Goal: Check status: Check status

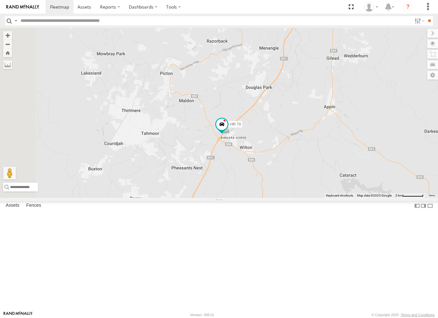
drag, startPoint x: 287, startPoint y: 257, endPoint x: 310, endPoint y: 234, distance: 32.5
click at [310, 198] on div "FMB08S HR 70" at bounding box center [219, 113] width 438 height 170
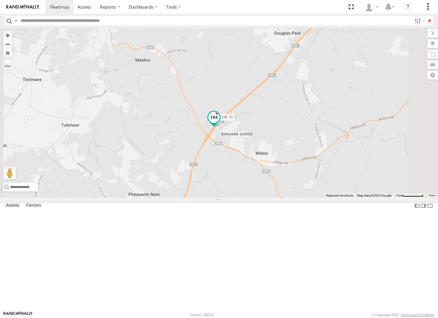
click at [220, 123] on span at bounding box center [213, 116] width 11 height 11
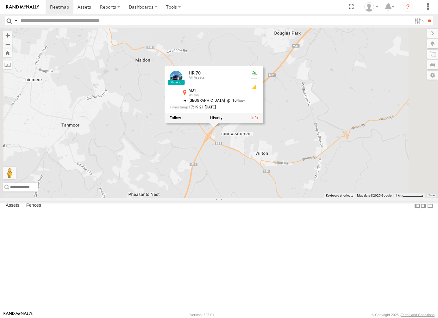
click at [302, 198] on div "FMB08S HR 70 HR 70 All Assets M31 Wilton -34.22576 , 150.67075 North East 104 1…" at bounding box center [219, 113] width 438 height 170
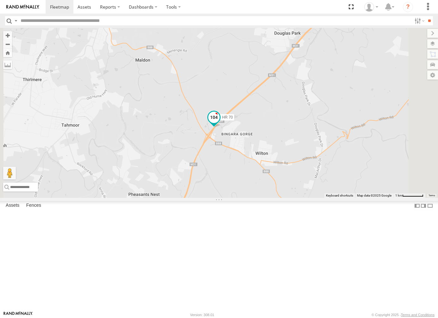
click at [221, 127] on span at bounding box center [214, 118] width 14 height 17
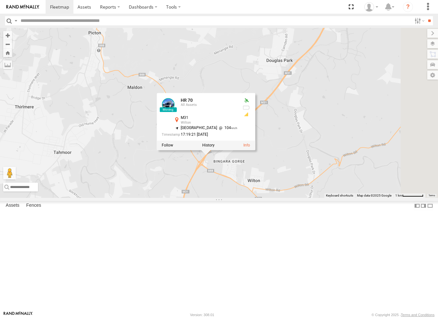
drag, startPoint x: 371, startPoint y: 156, endPoint x: 363, endPoint y: 185, distance: 30.0
click at [363, 185] on div "FMB08S HR 70 HR 70 All Assets M31 Wilton -34.22576 , 150.67075 North East 104 1…" at bounding box center [219, 113] width 438 height 170
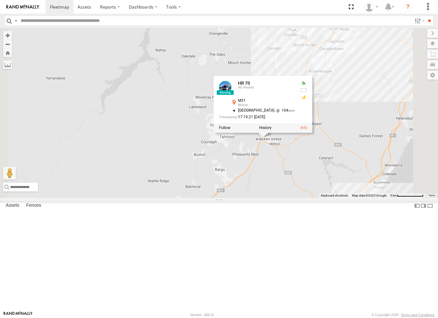
click at [372, 198] on div "FMB08S HR 70 HR 70 All Assets M31 Wilton -34.22576 , 150.67075 North East 104 1…" at bounding box center [219, 113] width 438 height 170
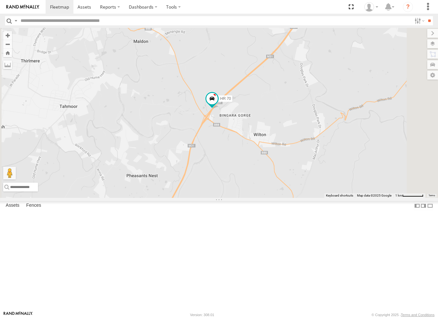
drag, startPoint x: 352, startPoint y: 155, endPoint x: 353, endPoint y: 176, distance: 20.9
click at [353, 176] on div "FMB08S HR 70" at bounding box center [219, 113] width 438 height 170
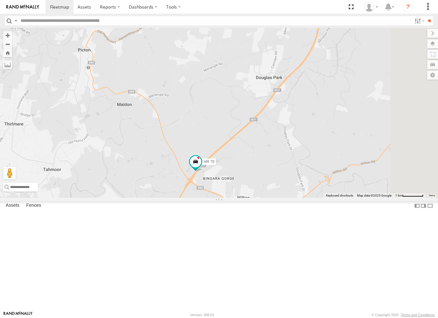
drag, startPoint x: 334, startPoint y: 145, endPoint x: 305, endPoint y: 205, distance: 67.1
click at [305, 198] on div "FMB08S HR 70" at bounding box center [219, 113] width 438 height 170
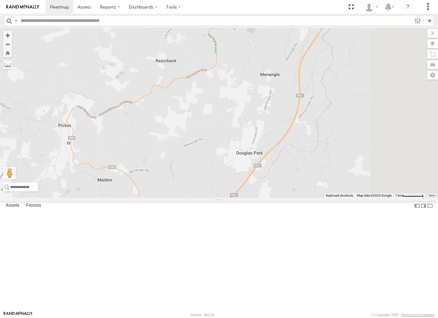
drag, startPoint x: 324, startPoint y: 221, endPoint x: 318, endPoint y: 247, distance: 26.8
click at [316, 198] on div "FMB08S HR 70" at bounding box center [219, 113] width 438 height 170
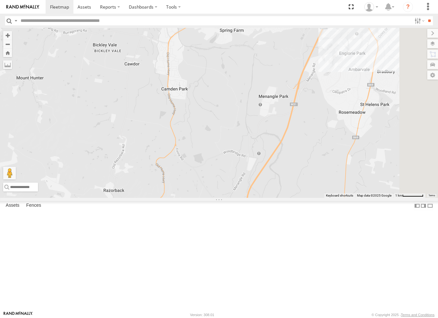
drag, startPoint x: 355, startPoint y: 185, endPoint x: 322, endPoint y: 244, distance: 67.3
click at [321, 198] on div "FMB08S HR 70" at bounding box center [219, 113] width 438 height 170
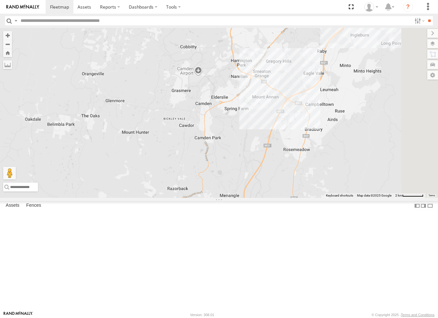
drag, startPoint x: 394, startPoint y: 200, endPoint x: 354, endPoint y: 216, distance: 42.4
click at [354, 198] on div "FMB08S HR 70" at bounding box center [219, 113] width 438 height 170
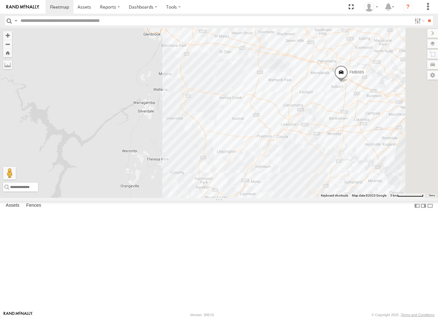
drag, startPoint x: 374, startPoint y: 170, endPoint x: 352, endPoint y: 222, distance: 56.2
click at [352, 198] on div "FMB08S HR 70" at bounding box center [219, 113] width 438 height 170
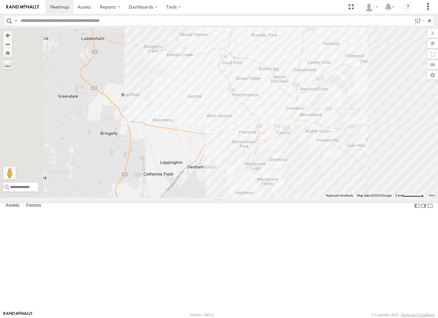
drag, startPoint x: 374, startPoint y: 206, endPoint x: 365, endPoint y: 199, distance: 11.7
click at [365, 198] on div "FMB08S HR 70" at bounding box center [219, 113] width 438 height 170
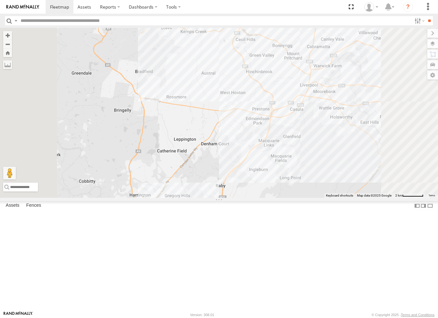
drag, startPoint x: 359, startPoint y: 258, endPoint x: 374, endPoint y: 233, distance: 29.1
click at [374, 198] on div "FMB08S HR 70" at bounding box center [219, 113] width 438 height 170
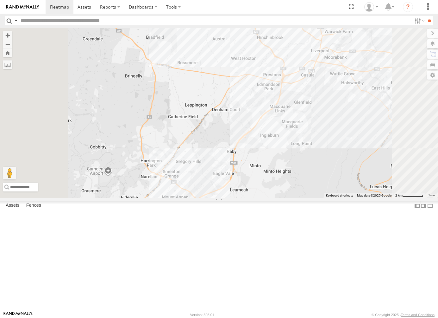
drag, startPoint x: 382, startPoint y: 224, endPoint x: 393, endPoint y: 190, distance: 36.3
click at [393, 190] on div "FMB08S HR 70" at bounding box center [219, 113] width 438 height 170
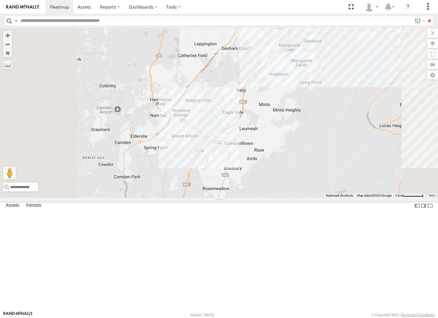
drag, startPoint x: 391, startPoint y: 230, endPoint x: 397, endPoint y: 189, distance: 41.6
click at [397, 189] on div "FMB08S HR 70" at bounding box center [219, 113] width 438 height 170
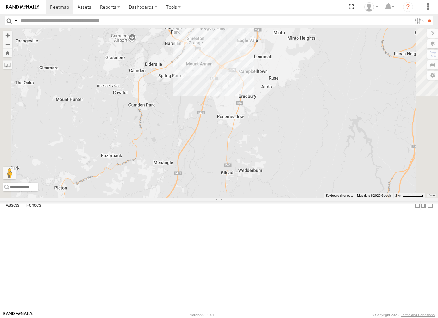
drag, startPoint x: 384, startPoint y: 230, endPoint x: 399, endPoint y: 157, distance: 74.0
click at [399, 157] on div "FMB08S HR 70" at bounding box center [219, 113] width 438 height 170
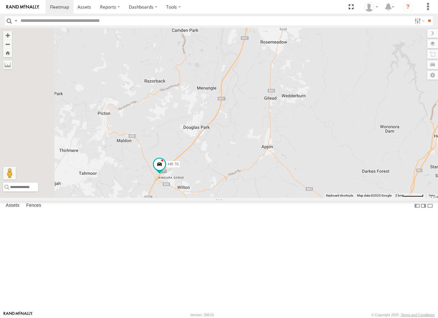
drag, startPoint x: 411, startPoint y: 182, endPoint x: 421, endPoint y: 166, distance: 19.0
click at [421, 166] on div "FMB08S HR 70" at bounding box center [219, 113] width 438 height 170
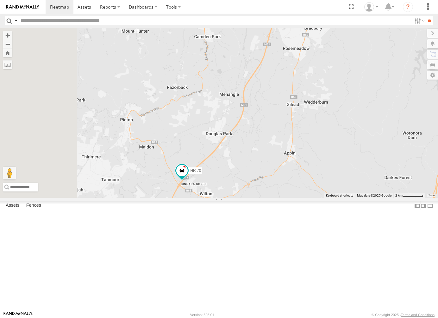
drag, startPoint x: 368, startPoint y: 228, endPoint x: 389, endPoint y: 233, distance: 22.3
click at [389, 198] on div "FMB08S HR 70" at bounding box center [219, 113] width 438 height 170
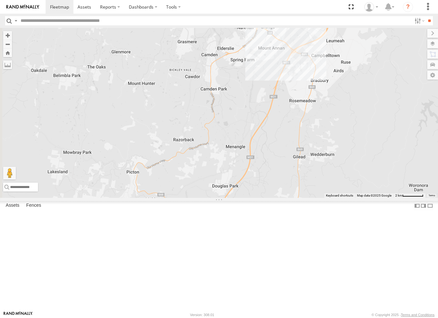
drag, startPoint x: 371, startPoint y: 251, endPoint x: 373, endPoint y: 262, distance: 11.2
click at [373, 198] on div "FMB08S HR 70" at bounding box center [219, 113] width 438 height 170
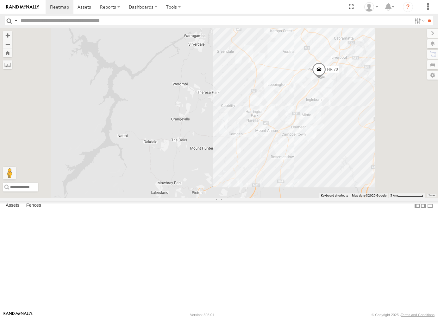
click at [326, 79] on span at bounding box center [319, 70] width 14 height 17
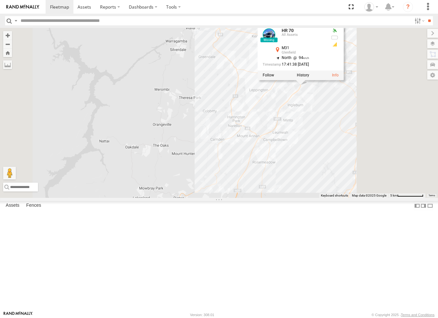
drag, startPoint x: 326, startPoint y: 68, endPoint x: 292, endPoint y: 77, distance: 35.1
click at [293, 77] on div "HR 70 HR 70 All Assets M31 [GEOGRAPHIC_DATA] -33.9683 , 150.87429 North 94 17:4…" at bounding box center [219, 113] width 438 height 170
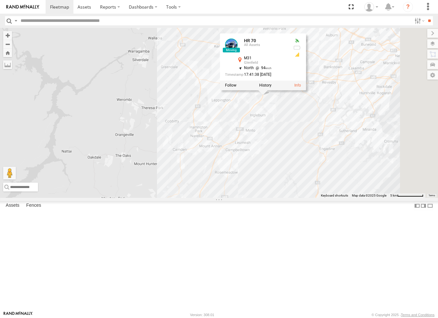
click at [292, 77] on div "HR 70 HR 70 All Assets M31 [GEOGRAPHIC_DATA] -33.9683 , 150.87429 North 94 17:4…" at bounding box center [219, 113] width 438 height 170
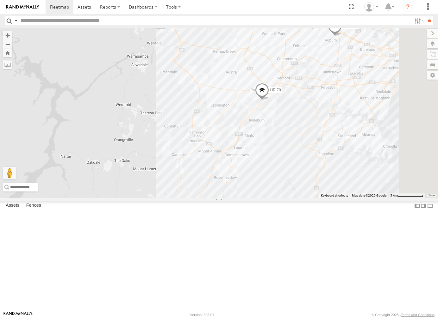
drag, startPoint x: 357, startPoint y: 144, endPoint x: 353, endPoint y: 160, distance: 16.1
click at [354, 160] on div "HR 70 8 FMB08S" at bounding box center [219, 113] width 438 height 170
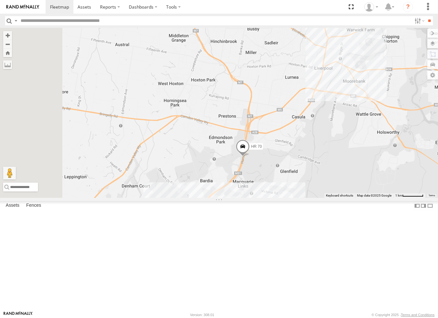
drag, startPoint x: 339, startPoint y: 208, endPoint x: 384, endPoint y: 239, distance: 54.6
click at [384, 198] on div "HR 70 FMB08S" at bounding box center [219, 113] width 438 height 170
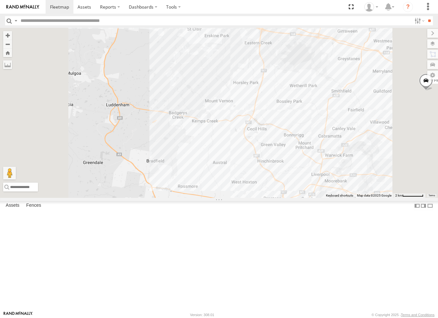
drag, startPoint x: 366, startPoint y: 151, endPoint x: 377, endPoint y: 274, distance: 123.1
click at [377, 198] on div "HR 70 FMB08S" at bounding box center [219, 113] width 438 height 170
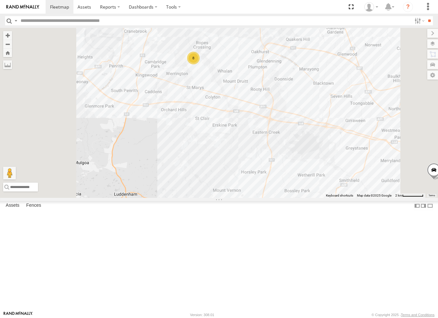
drag, startPoint x: 364, startPoint y: 184, endPoint x: 364, endPoint y: 238, distance: 53.5
click at [364, 198] on div "HR 70 FMB08S 8" at bounding box center [219, 113] width 438 height 170
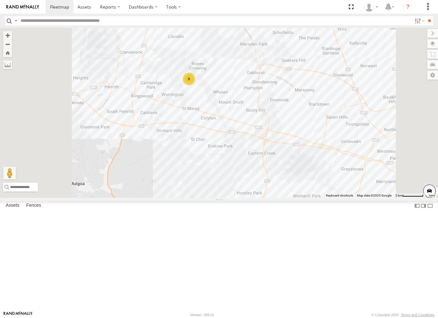
drag, startPoint x: 364, startPoint y: 177, endPoint x: 359, endPoint y: 199, distance: 22.4
click at [359, 198] on div "HR 70 FMB08S 8" at bounding box center [219, 113] width 438 height 170
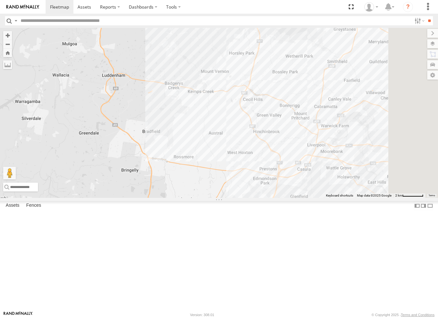
drag, startPoint x: 339, startPoint y: 230, endPoint x: 310, endPoint y: 71, distance: 161.3
click at [309, 70] on div "8" at bounding box center [219, 113] width 438 height 170
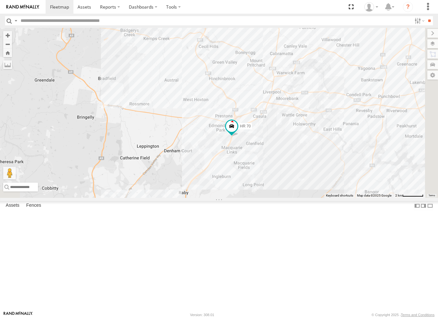
drag, startPoint x: 322, startPoint y: 233, endPoint x: 325, endPoint y: 227, distance: 6.8
click at [325, 198] on div "8 HR 70" at bounding box center [219, 113] width 438 height 170
click at [239, 136] on span at bounding box center [232, 127] width 14 height 17
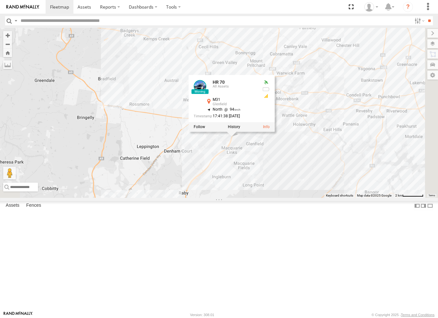
click at [350, 198] on div "8 HR 70 HR 70 All Assets M31 [GEOGRAPHIC_DATA] -33.9683 , 150.87429 North 94 17…" at bounding box center [219, 113] width 438 height 170
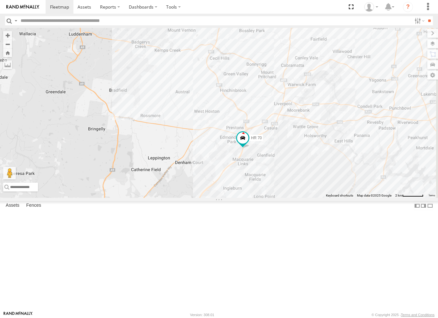
drag, startPoint x: 328, startPoint y: 208, endPoint x: 341, endPoint y: 221, distance: 19.0
click at [341, 198] on div "8 HR 70" at bounding box center [219, 113] width 438 height 170
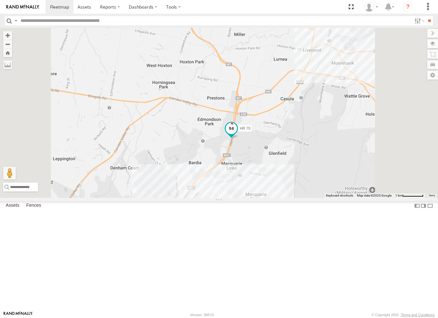
click at [238, 138] on span at bounding box center [231, 129] width 14 height 17
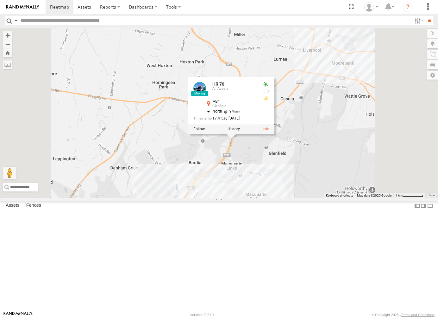
click at [274, 134] on div at bounding box center [231, 128] width 86 height 9
click at [205, 131] on label at bounding box center [198, 129] width 11 height 4
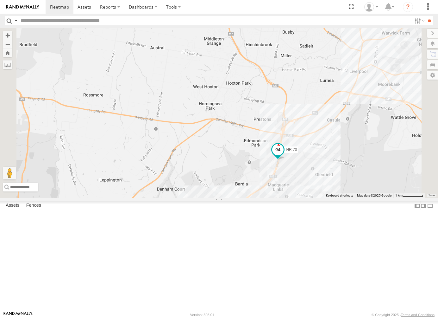
click at [284, 155] on span at bounding box center [277, 149] width 11 height 11
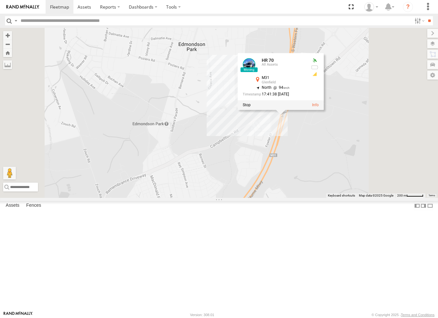
drag, startPoint x: 370, startPoint y: 190, endPoint x: 364, endPoint y: 231, distance: 41.6
click at [365, 198] on div "HR 70 HR 70 All Assets M31 [GEOGRAPHIC_DATA] -33.9683 , 150.87429 North 94 17:4…" at bounding box center [219, 113] width 438 height 170
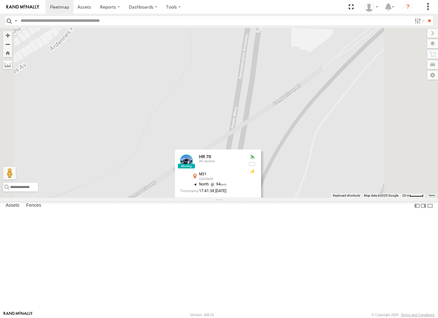
click at [342, 198] on div "HR 70 HR 70 All Assets M31 [GEOGRAPHIC_DATA] -33.9683 , 150.87429 North 94 17:4…" at bounding box center [219, 113] width 438 height 170
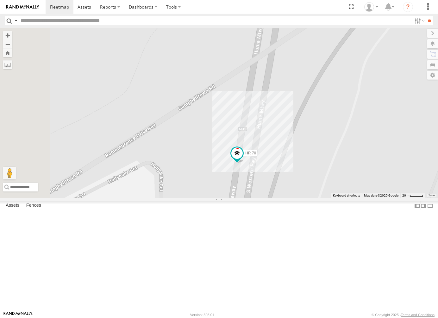
drag, startPoint x: 333, startPoint y: 279, endPoint x: 369, endPoint y: 231, distance: 59.2
click at [369, 198] on div "HR 70" at bounding box center [219, 113] width 438 height 170
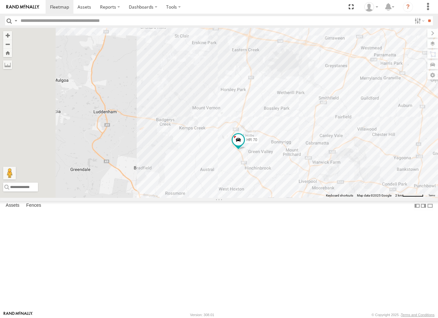
drag, startPoint x: 342, startPoint y: 193, endPoint x: 349, endPoint y: 190, distance: 8.2
click at [349, 190] on div "HR 70" at bounding box center [219, 113] width 438 height 170
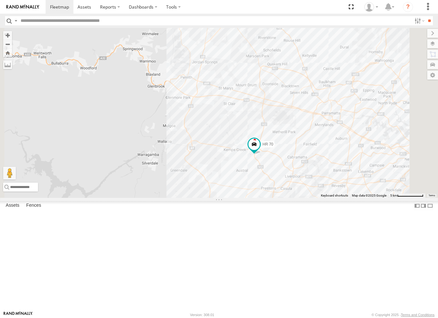
click at [260, 150] on span at bounding box center [254, 143] width 11 height 11
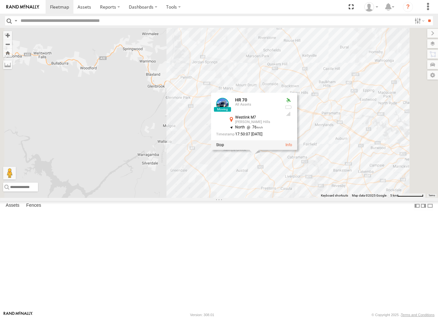
click at [316, 198] on div "HR 70 HR 70 All Assets Westlink M7 [PERSON_NAME][GEOGRAPHIC_DATA] -33.88938 , 1…" at bounding box center [219, 113] width 438 height 170
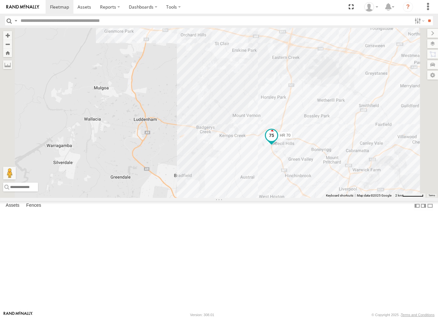
click at [277, 141] on span at bounding box center [271, 134] width 11 height 11
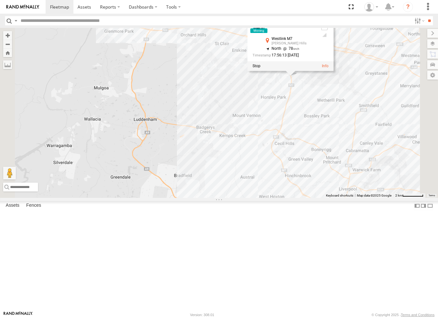
click at [350, 154] on div "HR 70 HR 70 All Assets Westlink M7 [PERSON_NAME][GEOGRAPHIC_DATA] -33.82669 , 1…" at bounding box center [219, 113] width 438 height 170
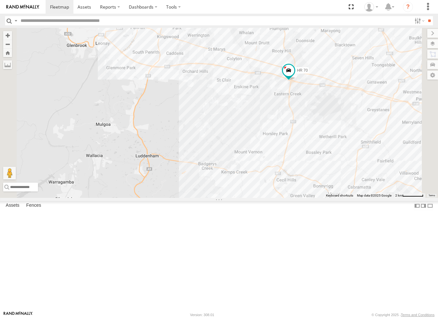
drag, startPoint x: 311, startPoint y: 95, endPoint x: 314, endPoint y: 120, distance: 25.5
click at [314, 120] on div "HR 70" at bounding box center [219, 113] width 438 height 170
click at [330, 107] on div "HR 70" at bounding box center [219, 113] width 438 height 170
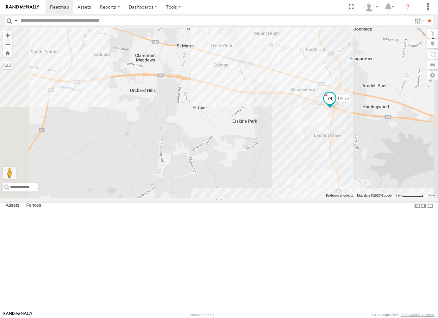
click at [336, 104] on span at bounding box center [329, 97] width 11 height 11
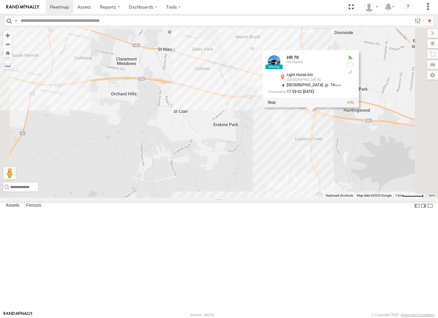
drag, startPoint x: 346, startPoint y: 243, endPoint x: 342, endPoint y: 245, distance: 4.6
click at [342, 198] on div "HR 70 HR 70 All Assets Light Horse Intr [GEOGRAPHIC_DATA] -33.79818 , 150.85171…" at bounding box center [219, 113] width 438 height 170
click at [341, 198] on div "HR 70 HR 70 All Assets Light Horse Intr [GEOGRAPHIC_DATA] -33.79818 , 150.85171…" at bounding box center [219, 113] width 438 height 170
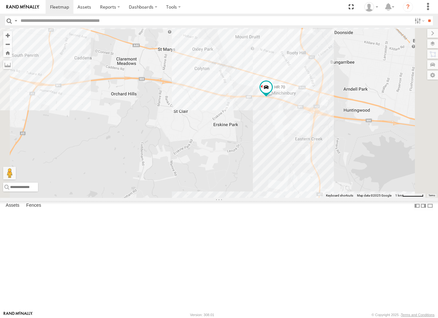
click at [350, 187] on div "HR 70" at bounding box center [219, 113] width 438 height 170
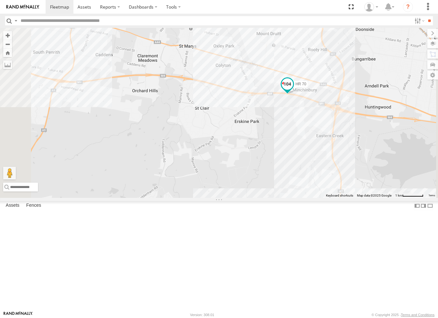
drag, startPoint x: 336, startPoint y: 137, endPoint x: 359, endPoint y: 134, distance: 23.3
click at [359, 134] on div "HR 70" at bounding box center [219, 113] width 438 height 170
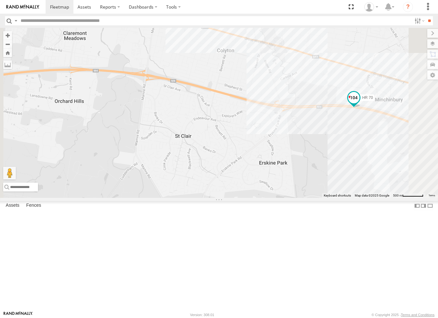
click at [361, 108] on span at bounding box center [354, 99] width 14 height 17
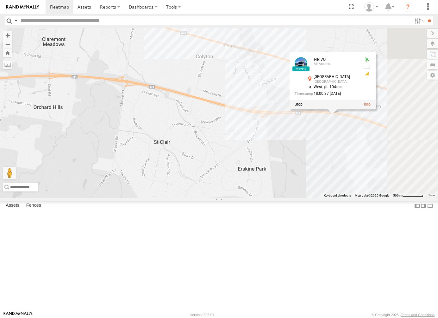
drag, startPoint x: 372, startPoint y: 200, endPoint x: 350, endPoint y: 207, distance: 22.7
click at [350, 198] on div "HR 70 HR 70 All Assets [GEOGRAPHIC_DATA] -33.79151 , 150.82747 West 104 18:00:3…" at bounding box center [219, 113] width 438 height 170
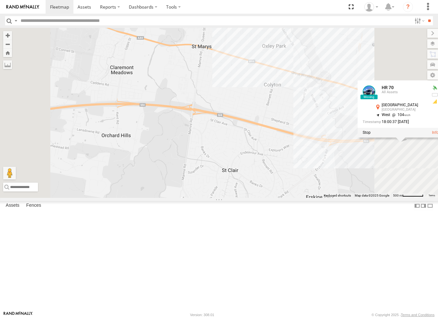
drag, startPoint x: 277, startPoint y: 175, endPoint x: 293, endPoint y: 186, distance: 19.1
click at [293, 186] on div "HR 70 HR 70 All Assets [GEOGRAPHIC_DATA] -33.79151 , 150.82747 West 104 18:00:3…" at bounding box center [219, 113] width 438 height 170
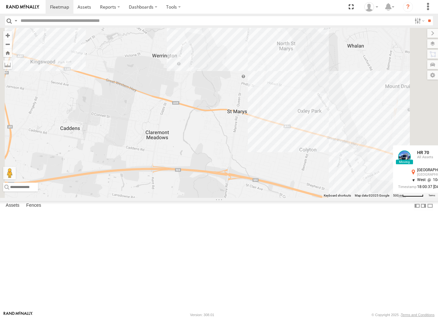
drag, startPoint x: 291, startPoint y: 180, endPoint x: 313, endPoint y: 208, distance: 35.1
click at [326, 198] on div "HR 70 HR 70 All Assets [GEOGRAPHIC_DATA] -33.79151 , 150.82747 West 104 18:00:3…" at bounding box center [219, 113] width 438 height 170
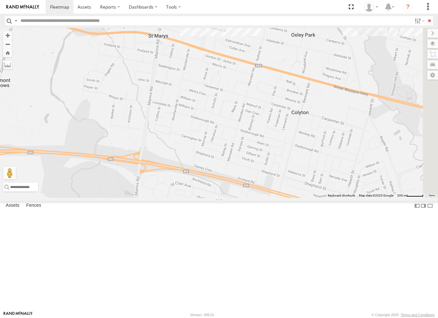
drag, startPoint x: 378, startPoint y: 206, endPoint x: 308, endPoint y: 147, distance: 91.4
click at [308, 147] on div "HR 70 HR 70 All Assets [GEOGRAPHIC_DATA] -33.79151 , 150.82747 West 104 18:00:3…" at bounding box center [219, 113] width 438 height 170
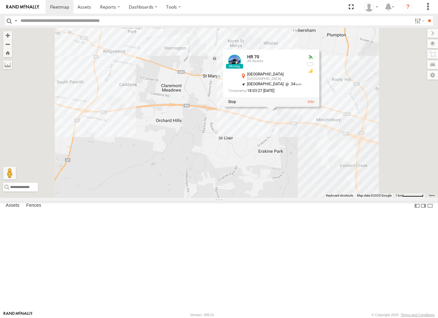
click at [305, 176] on div "HR 70 HR 70 All Assets [GEOGRAPHIC_DATA] -33.78585 , 150.80592 [GEOGRAPHIC_DATA…" at bounding box center [219, 113] width 438 height 170
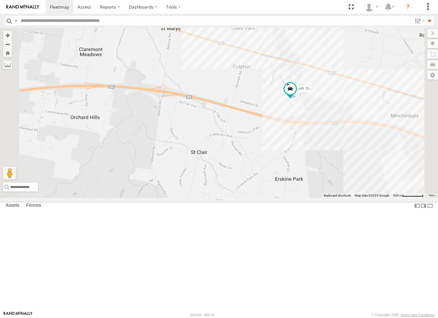
drag, startPoint x: 350, startPoint y: 198, endPoint x: 341, endPoint y: 203, distance: 9.8
click at [341, 198] on div "HR 70" at bounding box center [219, 113] width 438 height 170
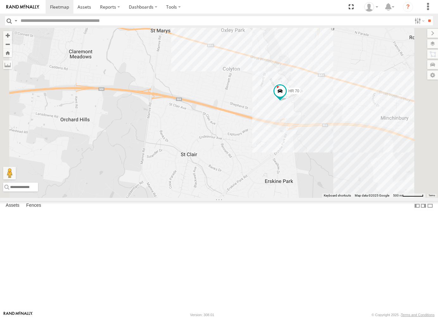
drag, startPoint x: 341, startPoint y: 206, endPoint x: 338, endPoint y: 207, distance: 3.2
click at [338, 198] on div "HR 70" at bounding box center [219, 113] width 438 height 170
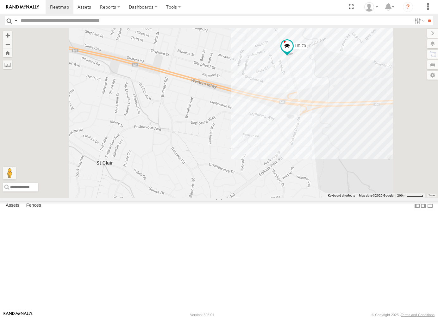
drag, startPoint x: 374, startPoint y: 215, endPoint x: 366, endPoint y: 215, distance: 7.9
click at [366, 198] on div "HR 70" at bounding box center [219, 113] width 438 height 170
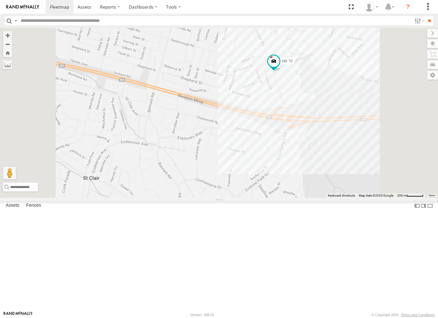
drag, startPoint x: 371, startPoint y: 209, endPoint x: 357, endPoint y: 227, distance: 22.7
click at [357, 198] on div "HR 70" at bounding box center [219, 113] width 438 height 170
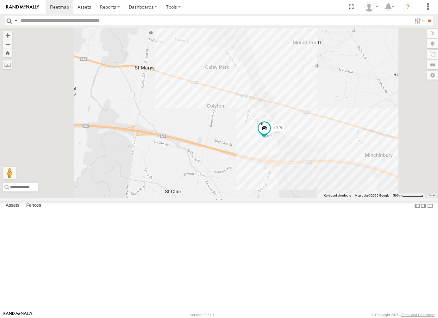
drag, startPoint x: 338, startPoint y: 215, endPoint x: 340, endPoint y: 219, distance: 4.4
click at [340, 198] on div "HR 70" at bounding box center [219, 113] width 438 height 170
drag, startPoint x: 261, startPoint y: 128, endPoint x: 300, endPoint y: 129, distance: 39.6
click at [300, 129] on div "HR 70" at bounding box center [219, 113] width 438 height 170
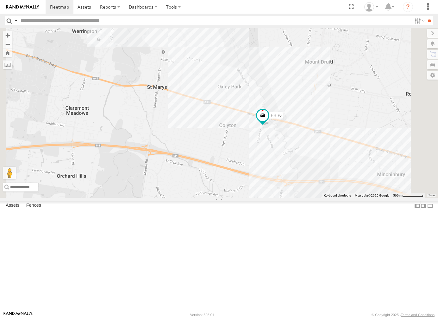
drag, startPoint x: 347, startPoint y: 194, endPoint x: 374, endPoint y: 192, distance: 27.0
click at [374, 192] on div "HR 70" at bounding box center [219, 113] width 438 height 170
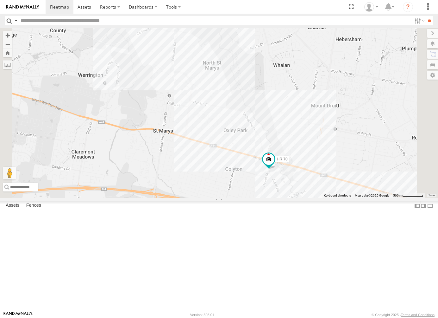
drag, startPoint x: 373, startPoint y: 215, endPoint x: 375, endPoint y: 232, distance: 17.2
click at [375, 198] on div "HR 70" at bounding box center [219, 113] width 438 height 170
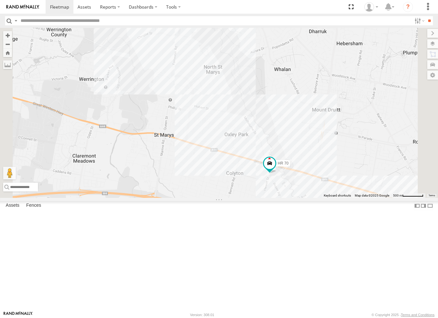
click at [354, 198] on div "HR 70" at bounding box center [219, 113] width 438 height 170
click at [275, 169] on span at bounding box center [269, 162] width 11 height 11
